Goal: Transaction & Acquisition: Purchase product/service

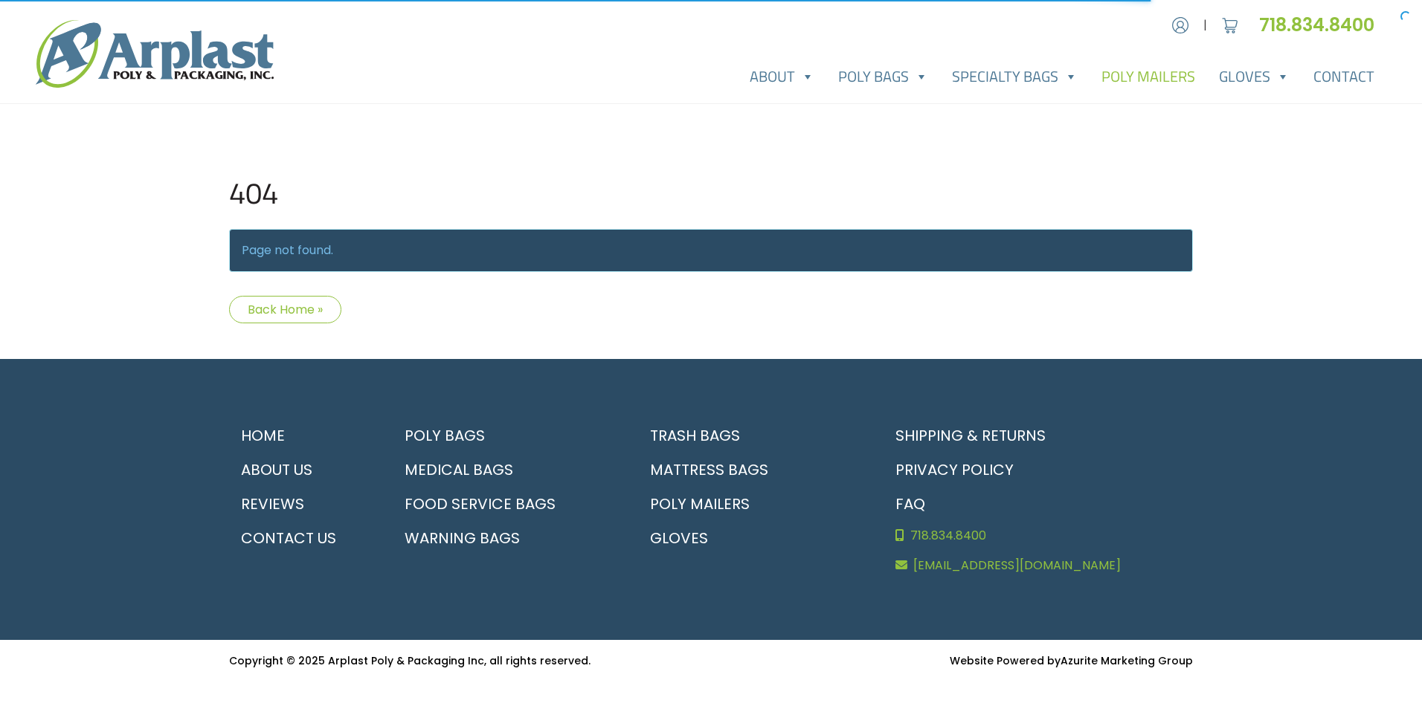
type input "MR"
click at [1130, 76] on link "Poly Mailers" at bounding box center [1147, 77] width 117 height 30
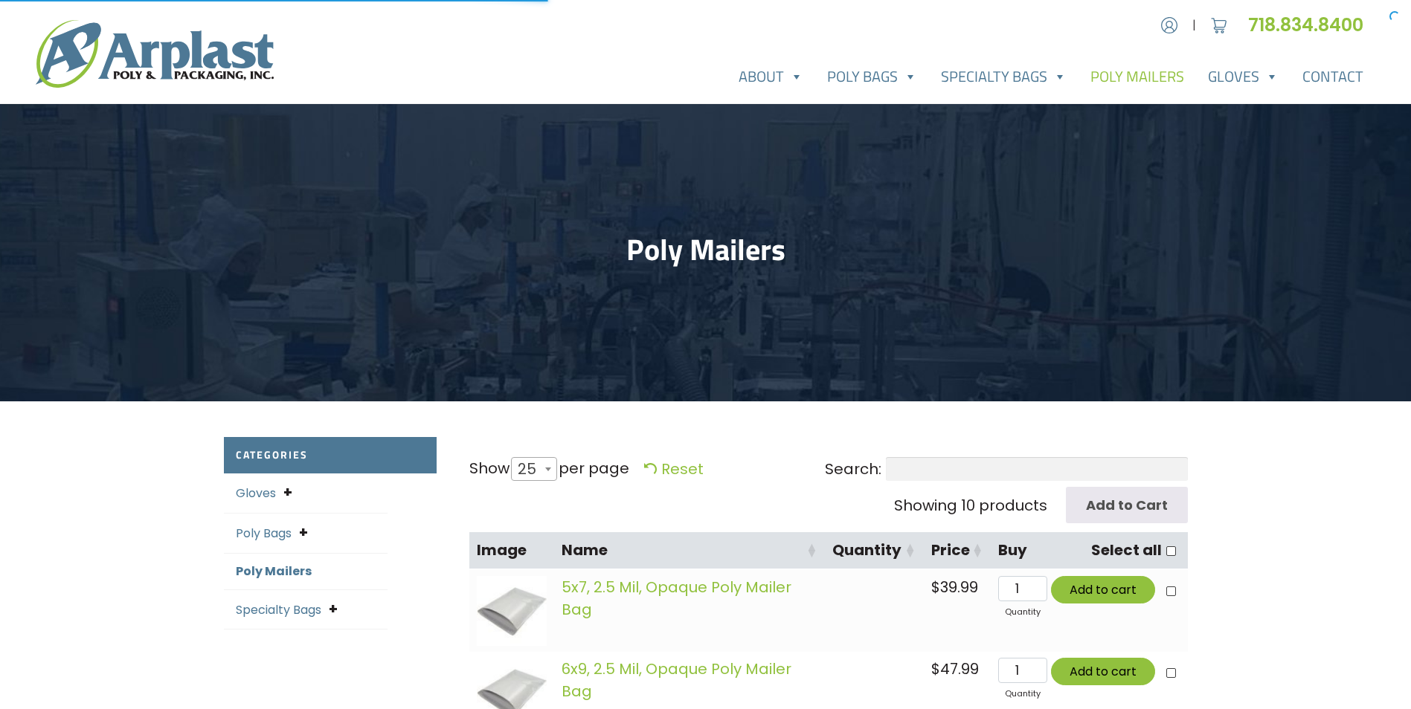
select select "25"
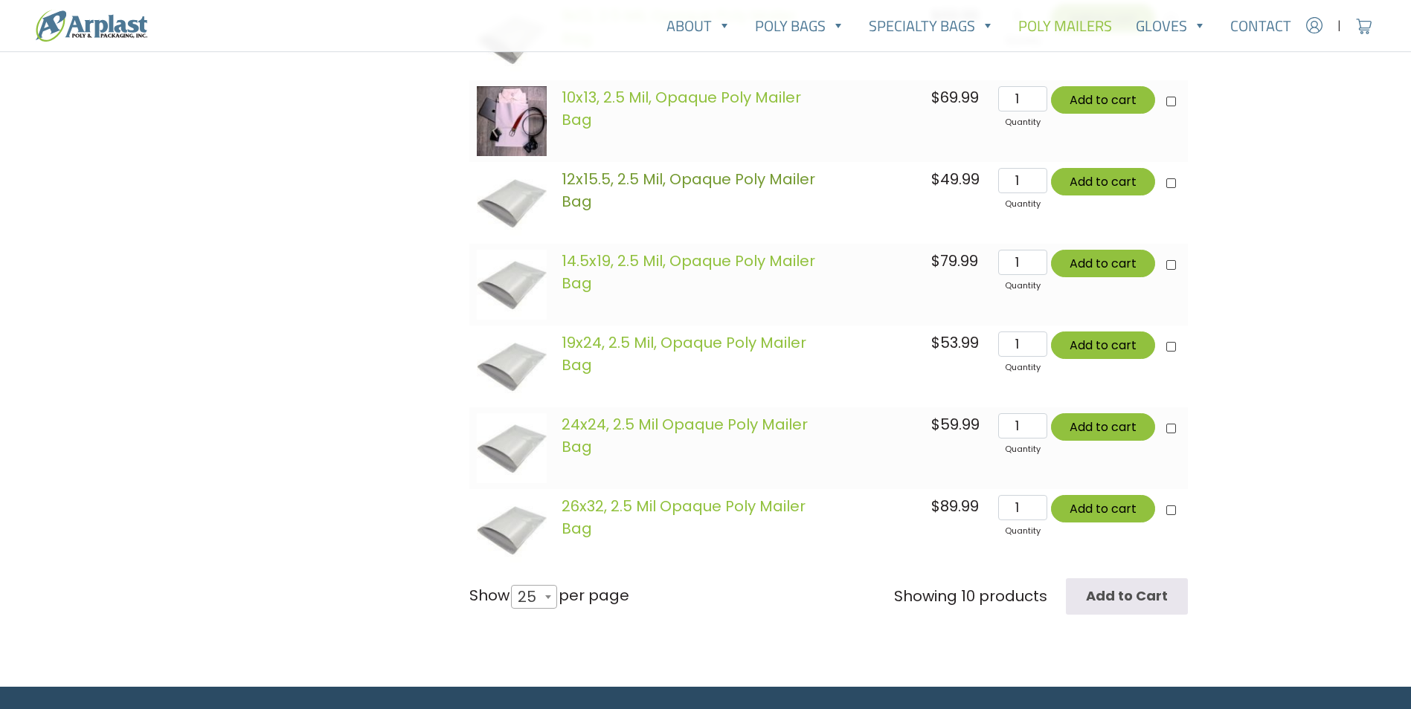
scroll to position [818, 0]
